Goal: Check status

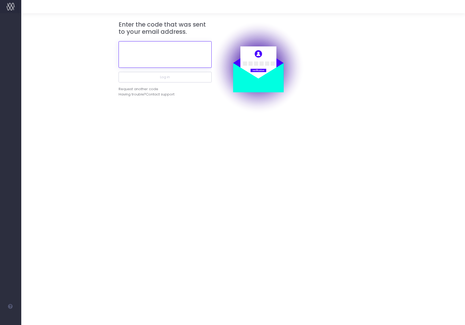
click at [175, 55] on input "text" at bounding box center [165, 54] width 93 height 27
paste input "867923"
type input "867923"
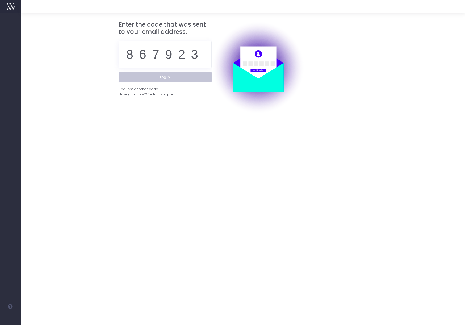
click at [166, 77] on button "Log in" at bounding box center [165, 77] width 93 height 11
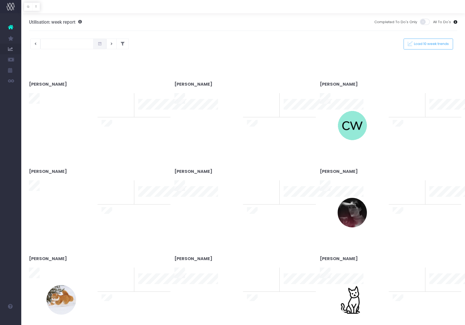
type input "[DATE]"
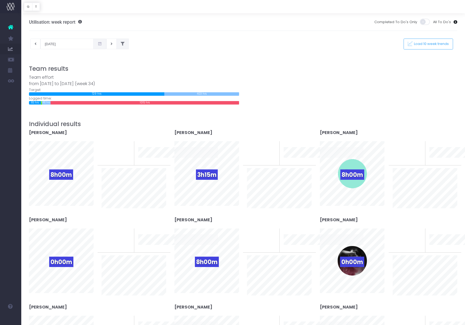
click at [120, 44] on button at bounding box center [123, 44] width 12 height 11
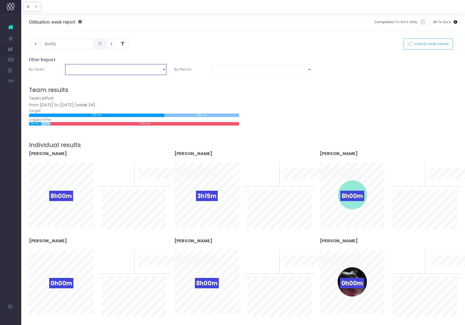
click at [115, 73] on select "Business Administration Creative Strategy and Production Development Film Marke…" at bounding box center [115, 69] width 101 height 11
select select "Project Management"
click at [65, 64] on select "Business Administration Creative Strategy and Production Development Film Marke…" at bounding box center [115, 69] width 101 height 11
click at [162, 31] on div "Utilisation: week report Completed To Do's Only All To Do's" at bounding box center [243, 22] width 429 height 18
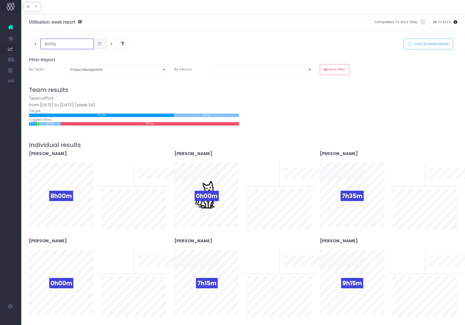
click at [56, 43] on input "[DATE]" at bounding box center [66, 44] width 53 height 11
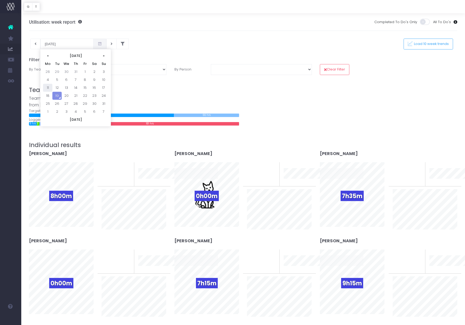
click at [48, 88] on td "11" at bounding box center [47, 88] width 9 height 8
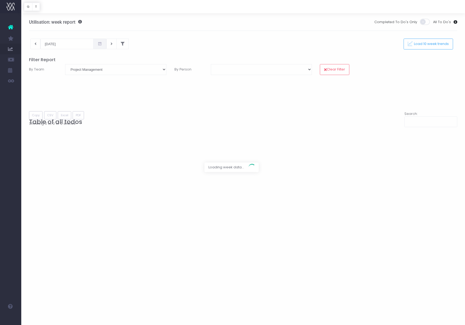
click at [200, 30] on div at bounding box center [232, 162] width 465 height 325
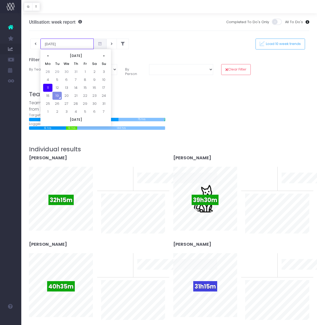
click at [69, 42] on input "[DATE]" at bounding box center [66, 44] width 53 height 11
click at [49, 79] on td "4" at bounding box center [47, 80] width 9 height 8
type input "[DATE]"
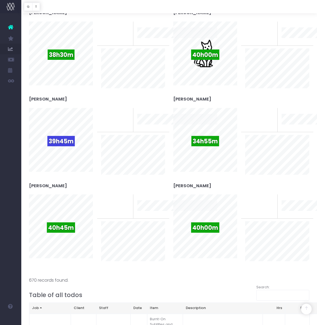
scroll to position [137, 0]
